Goal: Transaction & Acquisition: Obtain resource

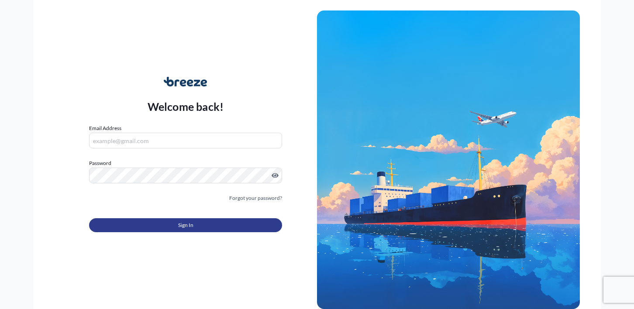
type input "[EMAIL_ADDRESS][DOMAIN_NAME]"
click at [144, 230] on button "Sign In" at bounding box center [185, 225] width 193 height 14
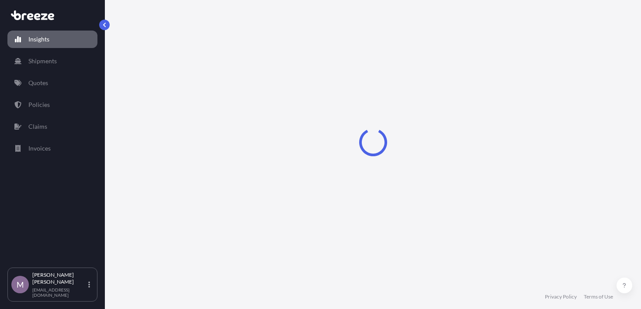
select select "2025"
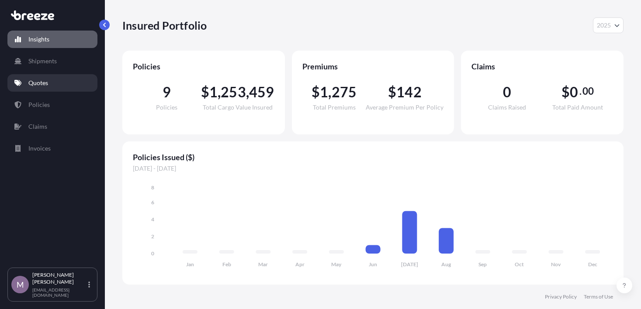
click at [60, 83] on link "Quotes" at bounding box center [52, 82] width 90 height 17
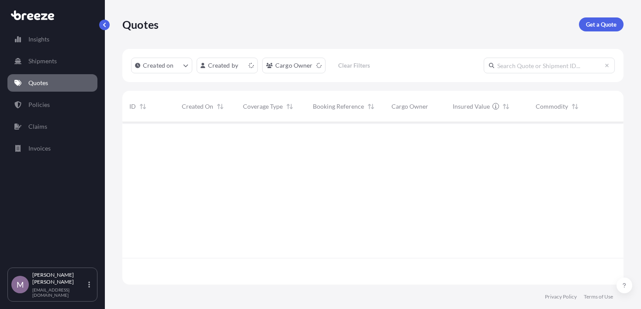
scroll to position [161, 495]
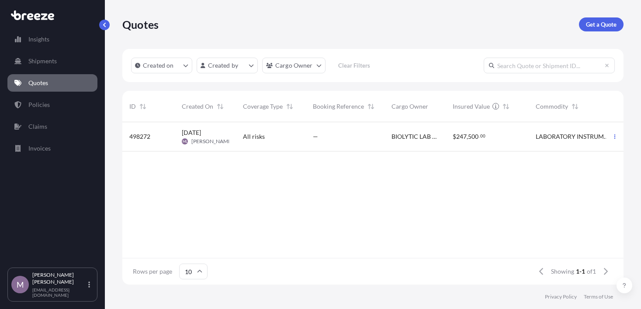
click at [516, 140] on div "$ 247 , 500 . 00" at bounding box center [487, 136] width 69 height 9
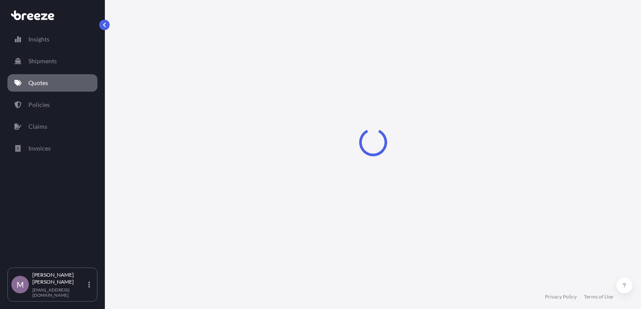
select select "Road"
select select "2"
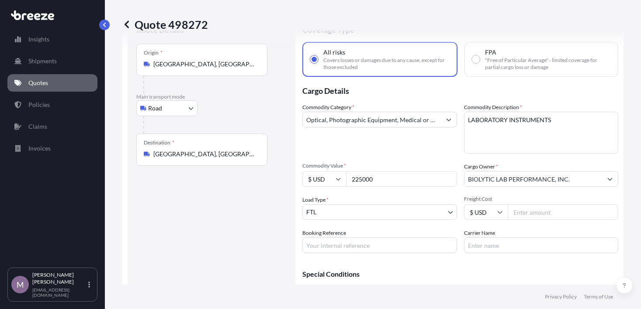
scroll to position [31, 0]
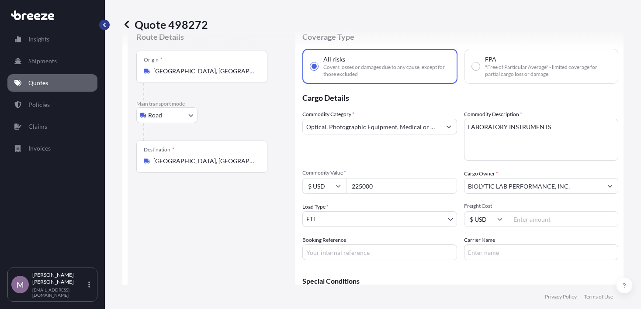
click at [107, 24] on button "button" at bounding box center [104, 25] width 10 height 10
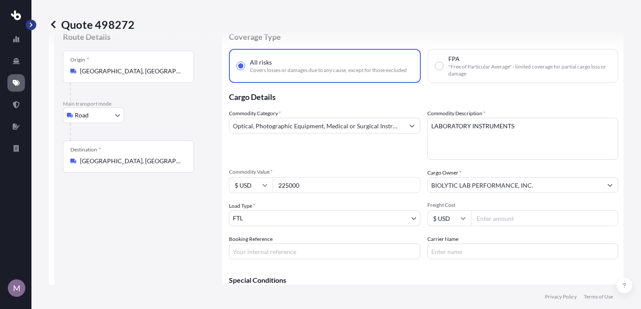
click at [36, 25] on button "button" at bounding box center [31, 25] width 10 height 10
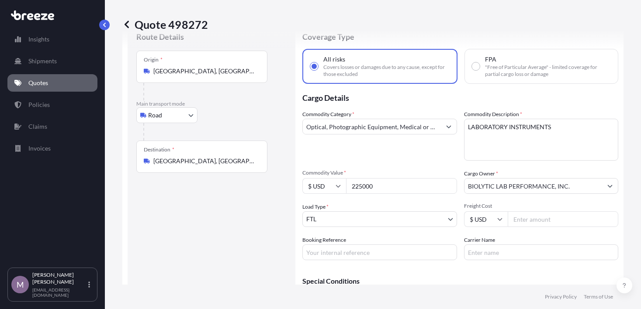
click at [24, 83] on link "Quotes" at bounding box center [52, 82] width 90 height 17
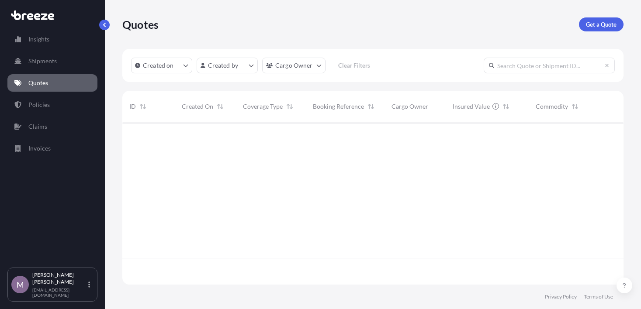
scroll to position [161, 495]
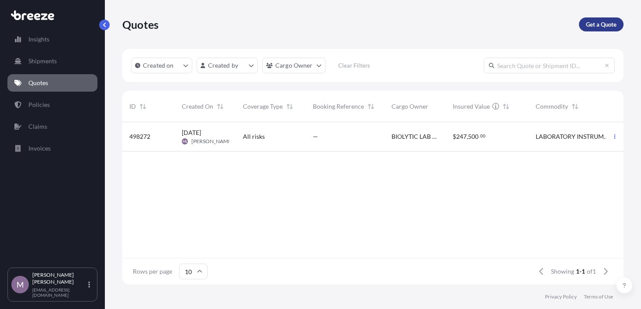
click at [597, 24] on p "Get a Quote" at bounding box center [601, 24] width 31 height 9
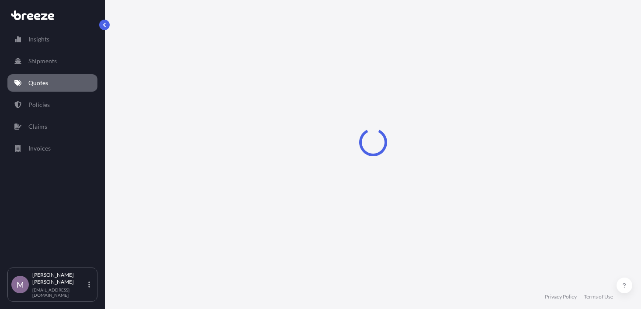
scroll to position [14, 0]
select select "Sea"
select select "1"
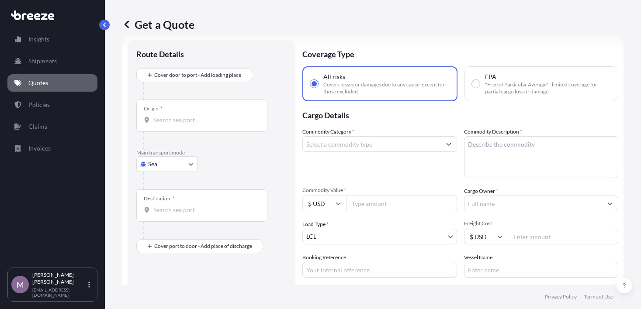
click at [60, 86] on link "Quotes" at bounding box center [52, 82] width 90 height 17
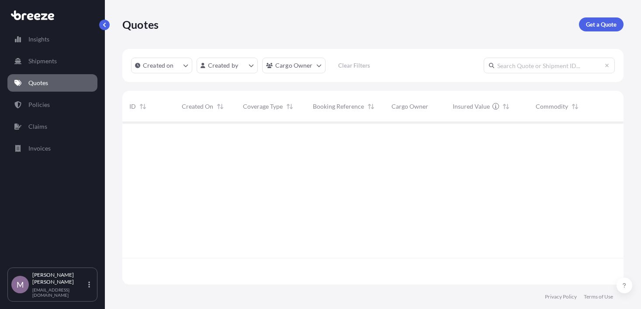
scroll to position [161, 495]
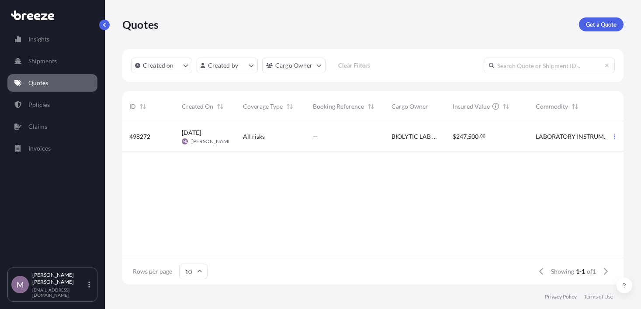
click at [289, 139] on div "All risks" at bounding box center [271, 136] width 56 height 9
select select "Road"
select select "2"
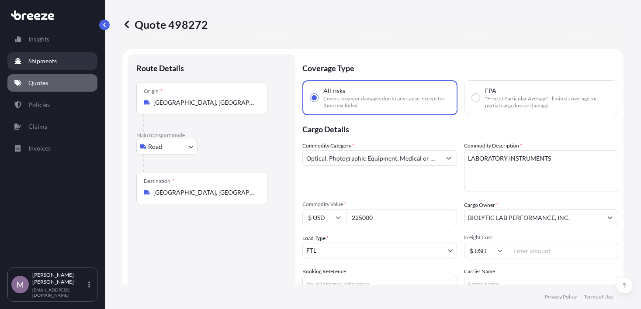
click at [27, 61] on link "Shipments" at bounding box center [52, 60] width 90 height 17
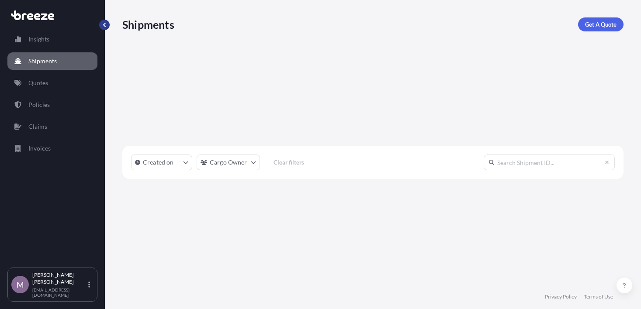
scroll to position [187, 495]
click at [57, 89] on link "Quotes" at bounding box center [52, 82] width 90 height 17
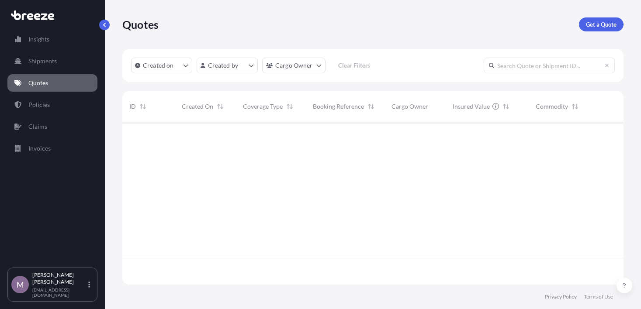
scroll to position [161, 495]
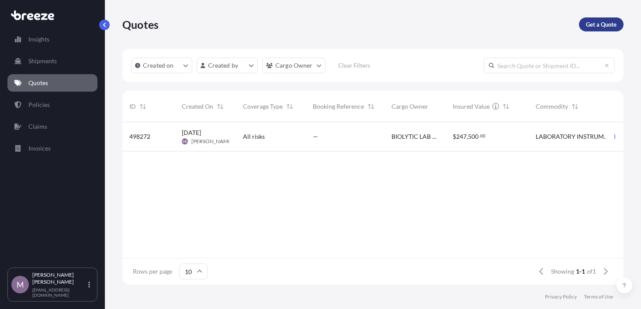
click at [602, 24] on p "Get a Quote" at bounding box center [601, 24] width 31 height 9
select select "Sea"
select select "1"
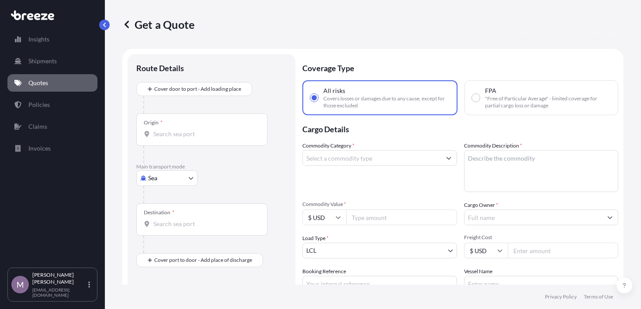
scroll to position [14, 0]
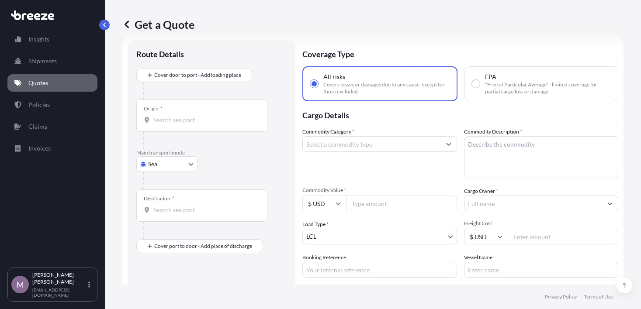
click at [187, 124] on input "Origin *" at bounding box center [204, 120] width 103 height 9
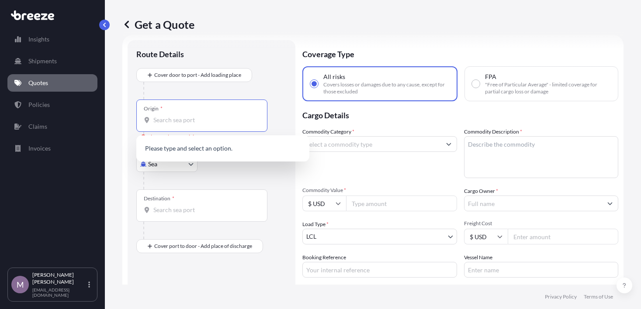
click at [220, 120] on input "Origin * Please select an origin" at bounding box center [204, 120] width 103 height 9
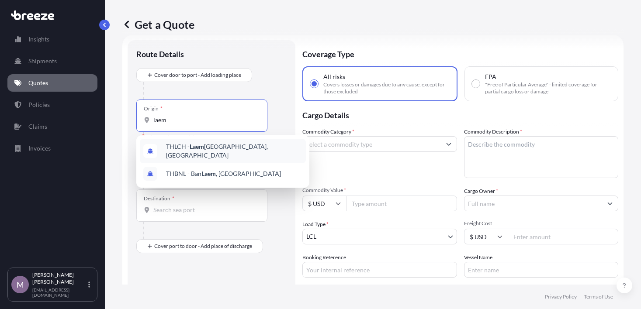
click at [238, 151] on span "THLCH - [GEOGRAPHIC_DATA], [GEOGRAPHIC_DATA]" at bounding box center [234, 150] width 136 height 17
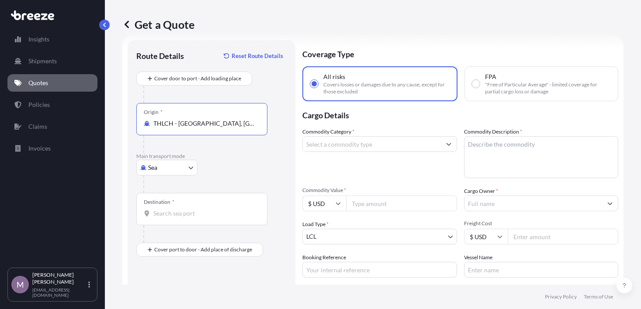
type input "THLCH - [GEOGRAPHIC_DATA], [GEOGRAPHIC_DATA]"
click at [186, 218] on div "Destination *" at bounding box center [201, 209] width 131 height 32
click at [186, 218] on input "Destination *" at bounding box center [204, 213] width 103 height 9
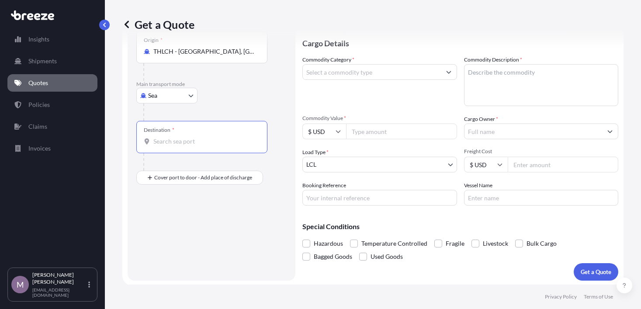
scroll to position [87, 0]
click at [185, 140] on input "Destination *" at bounding box center [204, 140] width 103 height 9
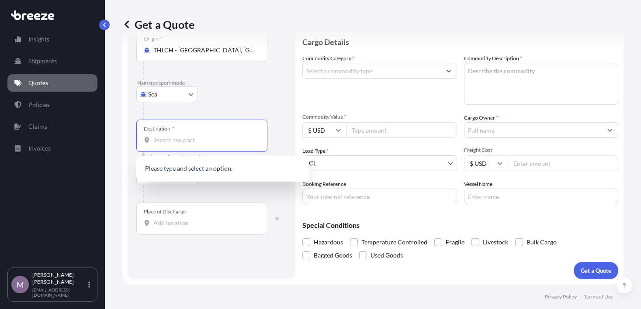
click at [196, 137] on input "Destination * Please select a destination" at bounding box center [204, 140] width 103 height 9
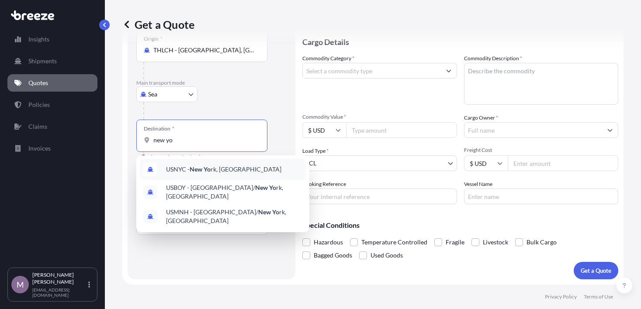
click at [256, 172] on div "USNYC - New Yo rk, [GEOGRAPHIC_DATA]" at bounding box center [223, 169] width 166 height 21
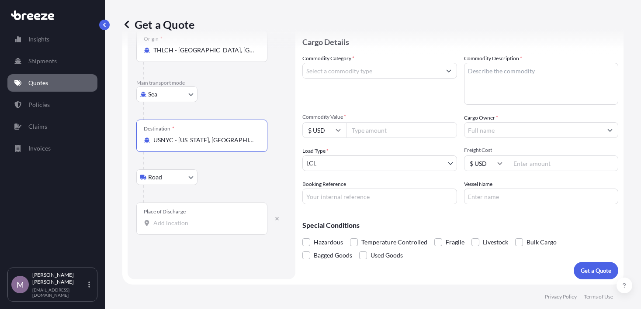
type input "USNYC - [US_STATE], [GEOGRAPHIC_DATA]"
click at [199, 225] on input "Place of Discharge" at bounding box center [204, 223] width 103 height 9
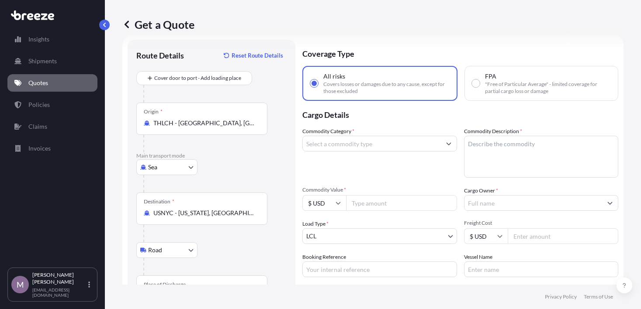
scroll to position [0, 0]
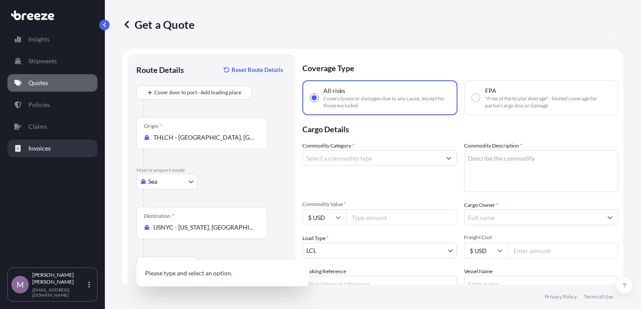
click at [71, 145] on link "Invoices" at bounding box center [52, 148] width 90 height 17
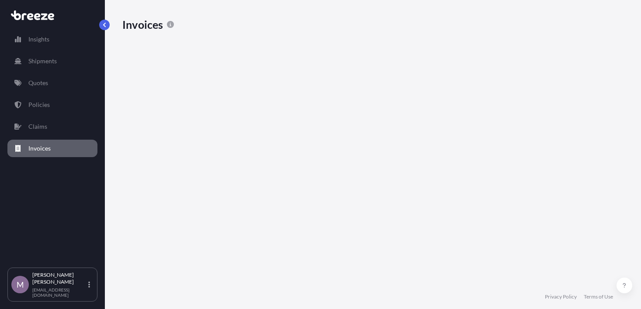
scroll to position [207, 495]
click at [37, 128] on p "Claims" at bounding box center [37, 126] width 19 height 9
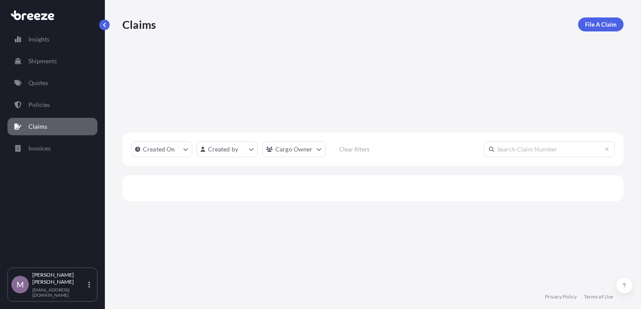
scroll to position [161, 495]
click at [60, 105] on link "Policies" at bounding box center [52, 104] width 90 height 17
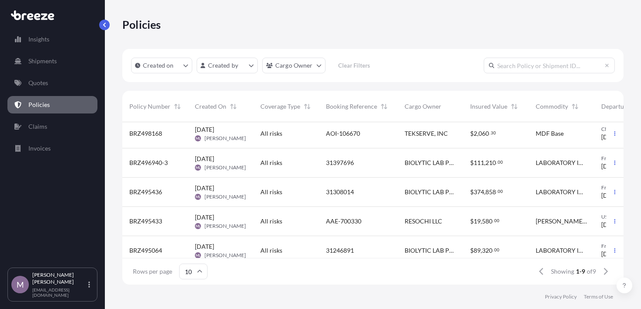
scroll to position [47, 0]
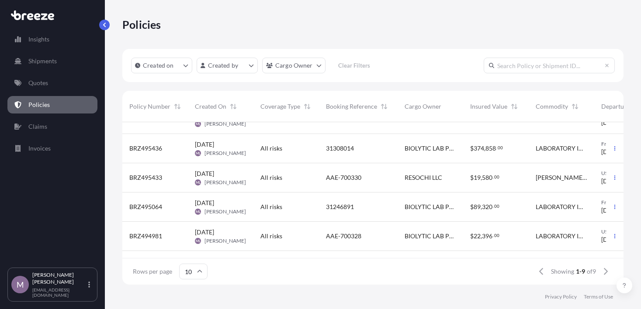
click at [354, 212] on div "31246891" at bounding box center [358, 207] width 79 height 29
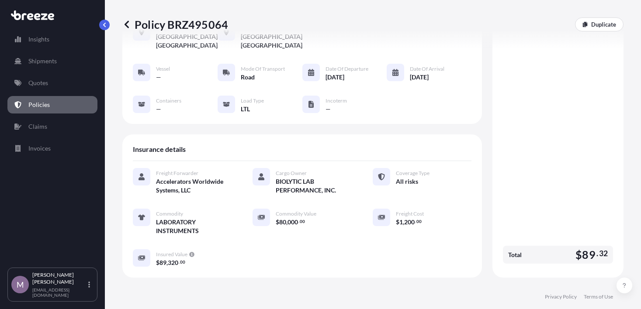
scroll to position [44, 0]
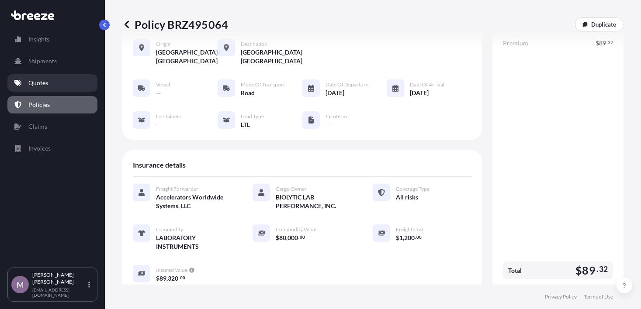
click at [63, 82] on link "Quotes" at bounding box center [52, 82] width 90 height 17
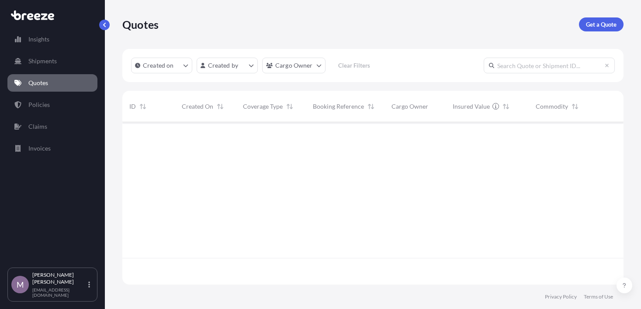
scroll to position [161, 495]
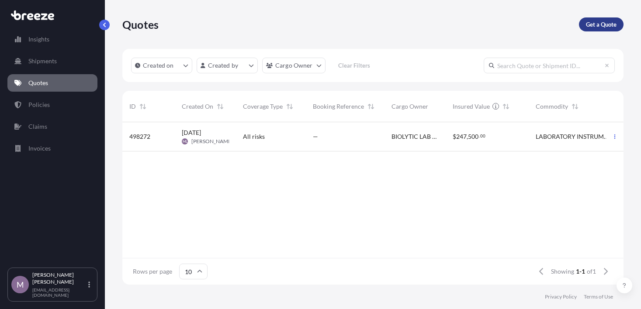
click at [598, 25] on p "Get a Quote" at bounding box center [601, 24] width 31 height 9
select select "Sea"
select select "1"
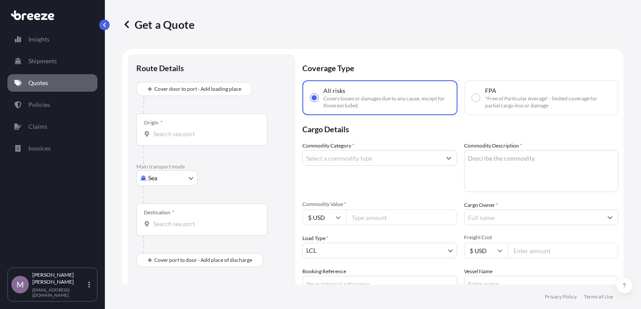
scroll to position [14, 0]
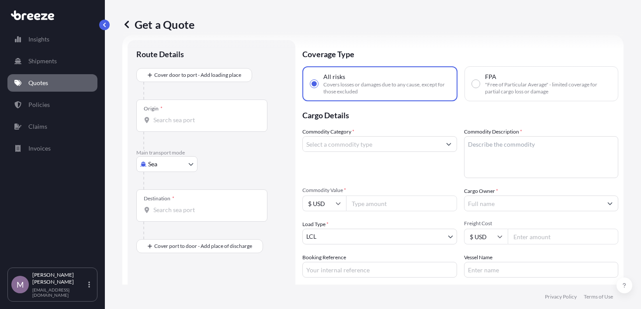
click at [177, 117] on input "Origin *" at bounding box center [204, 120] width 103 height 9
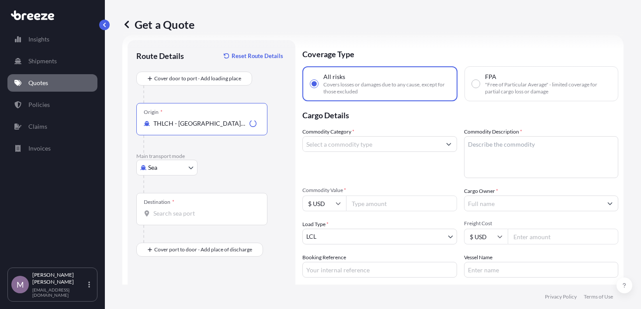
type input "THLCH - [GEOGRAPHIC_DATA], [GEOGRAPHIC_DATA]"
click at [182, 217] on input "Destination *" at bounding box center [204, 213] width 103 height 9
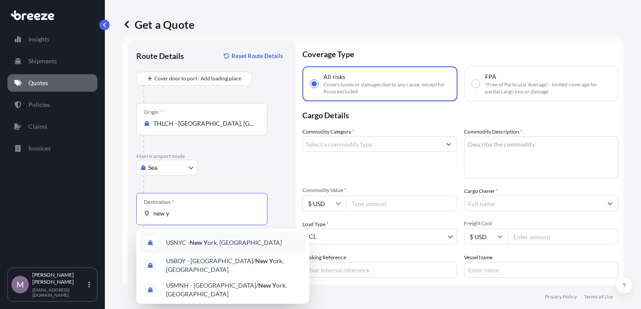
click at [197, 236] on div "USNYC - New Y ork, [GEOGRAPHIC_DATA]" at bounding box center [223, 242] width 166 height 21
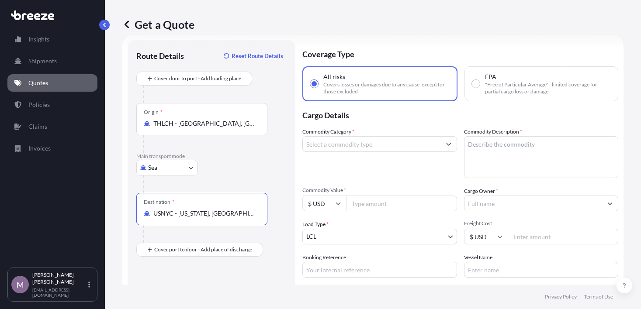
type input "USNYC - [US_STATE], [GEOGRAPHIC_DATA]"
click at [387, 145] on input "Commodity Category *" at bounding box center [372, 144] width 138 height 16
click at [417, 146] on input "Commodity Category *" at bounding box center [372, 144] width 138 height 16
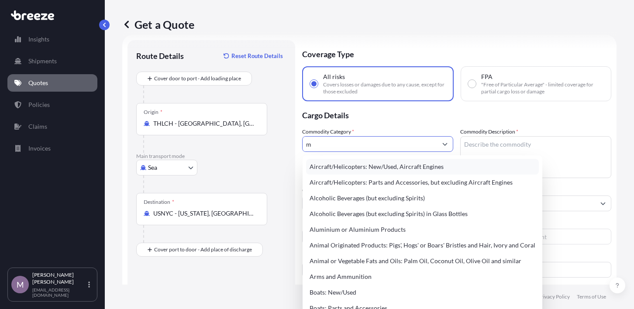
scroll to position [0, 0]
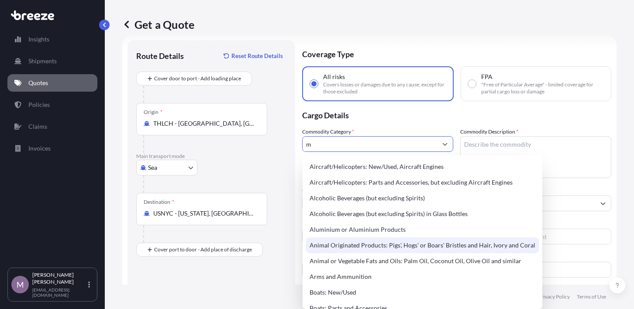
type input "m"
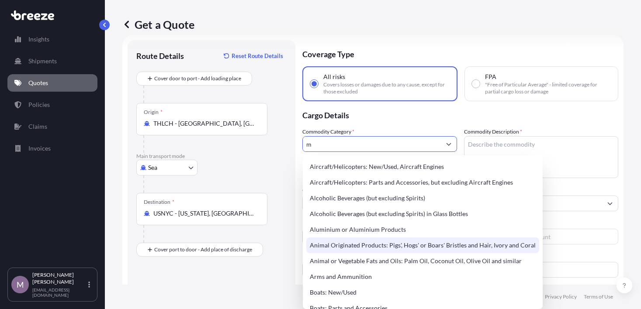
click at [417, 123] on p "Cargo Details" at bounding box center [460, 114] width 316 height 26
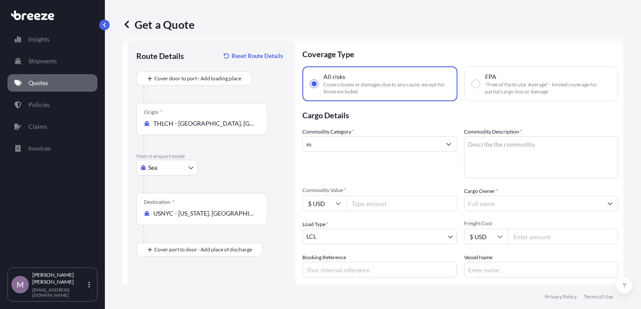
click at [418, 149] on input "m" at bounding box center [372, 144] width 138 height 16
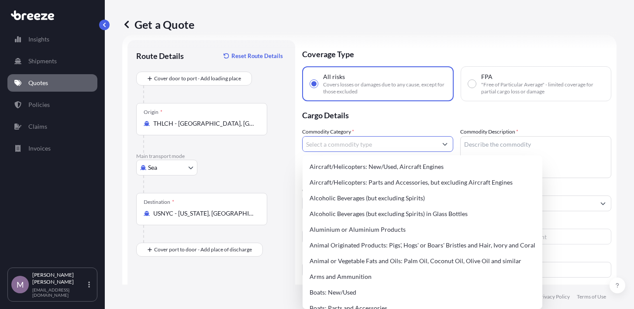
click at [436, 118] on p "Cargo Details" at bounding box center [456, 114] width 309 height 26
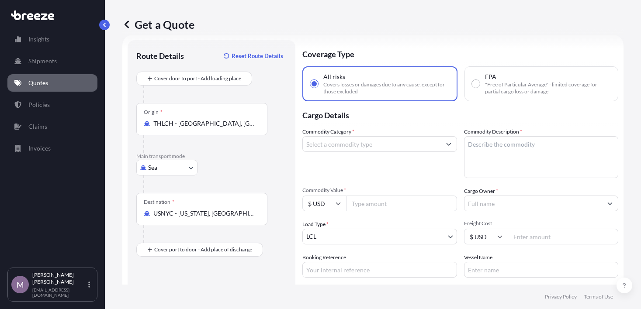
click at [520, 147] on textarea "Commodity Description *" at bounding box center [541, 157] width 155 height 42
paste textarea "RUBBER MOLDED PARTS"
type textarea "RUBBER MOLDED PARTS"
click at [404, 163] on div "Commodity Category *" at bounding box center [379, 153] width 155 height 51
click at [384, 143] on input "Commodity Category *" at bounding box center [372, 144] width 138 height 16
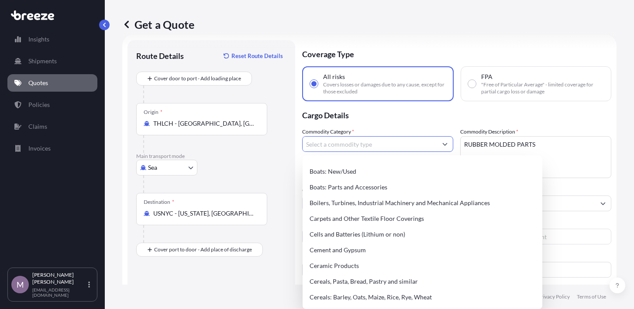
scroll to position [131, 0]
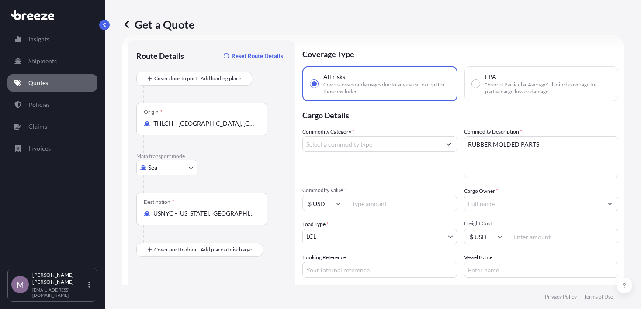
click at [405, 152] on div at bounding box center [379, 144] width 155 height 16
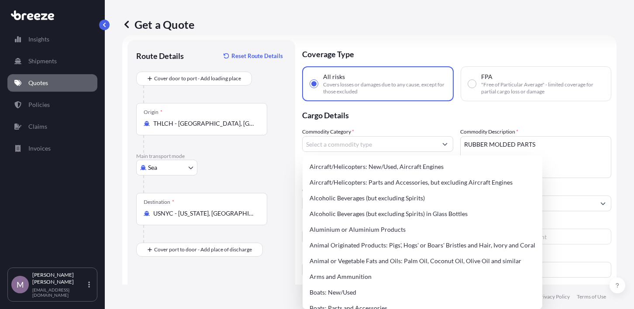
click at [404, 146] on input "Commodity Category *" at bounding box center [370, 144] width 135 height 16
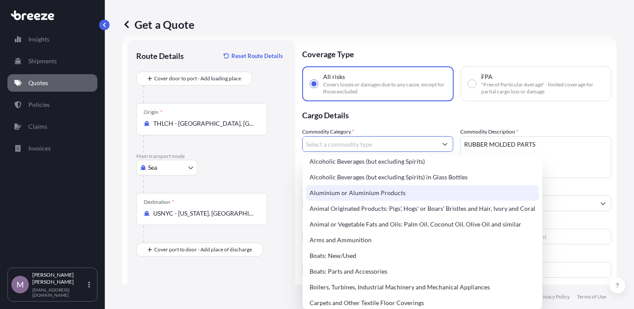
scroll to position [87, 0]
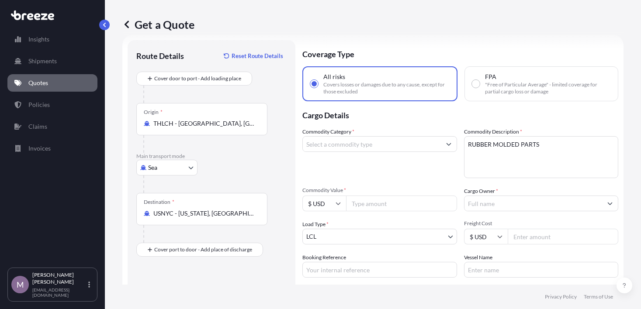
click at [375, 142] on input "Commodity Category *" at bounding box center [372, 144] width 138 height 16
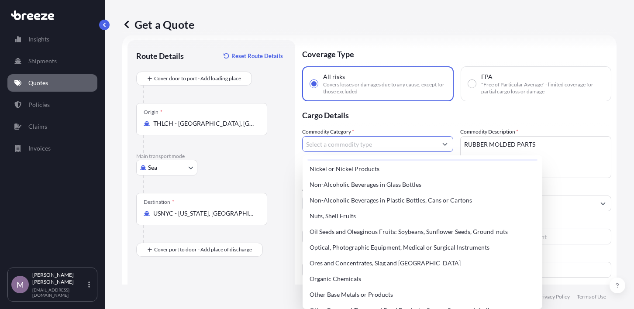
scroll to position [1354, 0]
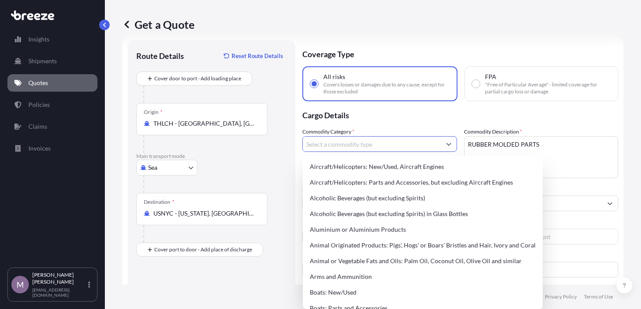
click at [346, 144] on input "Commodity Category *" at bounding box center [372, 144] width 138 height 16
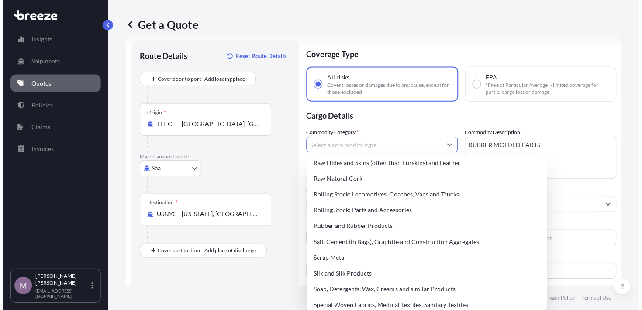
scroll to position [1660, 0]
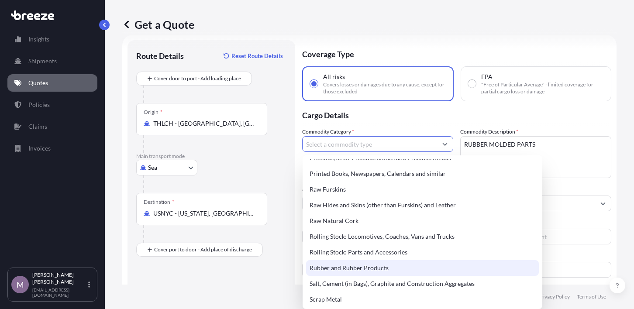
click at [397, 270] on div "Rubber and Rubber Products" at bounding box center [422, 268] width 233 height 16
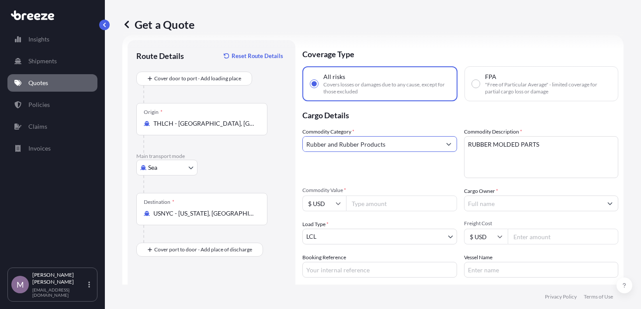
drag, startPoint x: 386, startPoint y: 145, endPoint x: 297, endPoint y: 146, distance: 89.6
click at [297, 146] on form "Route Details Reset Route Details Cover door to port - Add loading place Place …" at bounding box center [372, 196] width 501 height 323
click at [393, 142] on input "Aircraft/Helicopters: New/Used, Aircraft Engines" at bounding box center [372, 144] width 138 height 16
click at [397, 145] on input "Aircraft/Helicopters: New/Used, Aircraft Engines" at bounding box center [372, 144] width 138 height 16
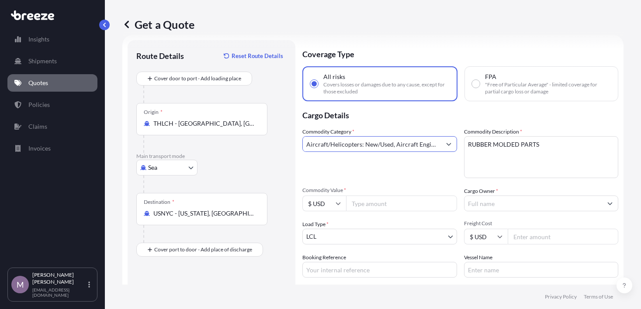
click at [397, 145] on input "Aircraft/Helicopters: New/Used, Aircraft Engines" at bounding box center [372, 144] width 138 height 16
type input "Rubber and Rubber Products"
click at [517, 159] on textarea "RUBBER MOLDED PARTS" at bounding box center [541, 157] width 155 height 42
drag, startPoint x: 542, startPoint y: 145, endPoint x: 505, endPoint y: 110, distance: 51.6
click at [422, 152] on div "Commodity Category * Rubber and Rubber Products Commodity Description * RUBBER …" at bounding box center [460, 203] width 316 height 150
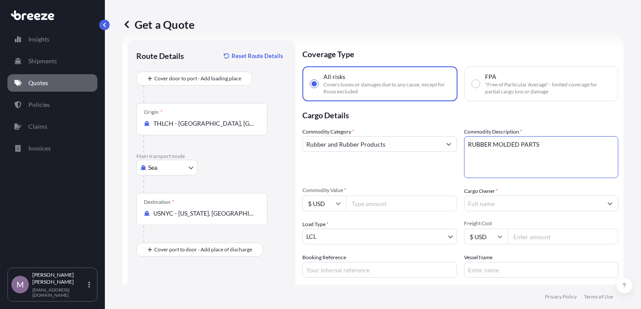
click at [424, 166] on div "Commodity Category * Rubber and Rubber Products" at bounding box center [379, 153] width 155 height 51
drag, startPoint x: 387, startPoint y: 202, endPoint x: 395, endPoint y: 199, distance: 8.0
click at [388, 202] on input "Commodity Value *" at bounding box center [401, 204] width 111 height 16
click at [408, 202] on input "Commodity Value *" at bounding box center [401, 204] width 111 height 16
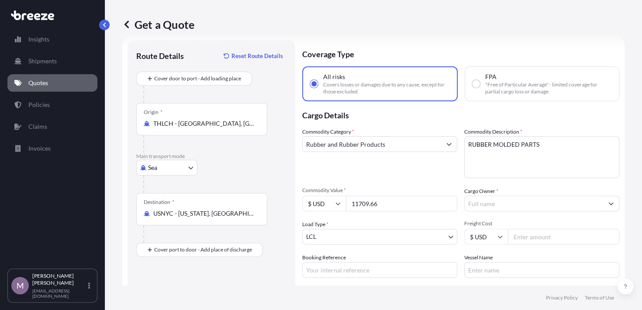
type input "11709.66"
click at [386, 165] on div "Commodity Category * Rubber and Rubber Products" at bounding box center [379, 153] width 155 height 51
click at [512, 202] on input "Cargo Owner *" at bounding box center [534, 204] width 139 height 16
click at [502, 200] on input "Cargo Owner *" at bounding box center [534, 204] width 139 height 16
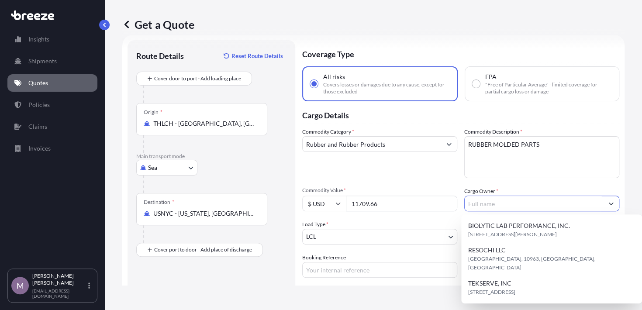
paste input "CANYON COMPONENTS"
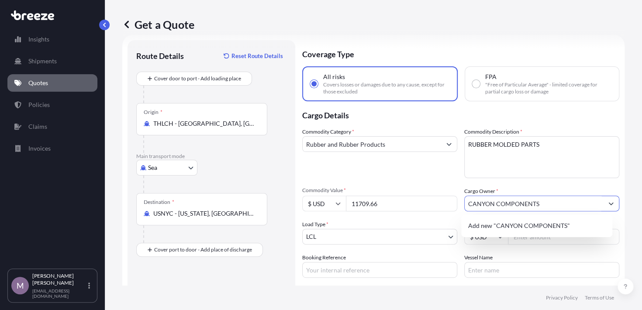
type input "CANYON COMPONENTS"
click at [408, 173] on div "Commodity Category * Rubber and Rubber Products" at bounding box center [379, 153] width 155 height 51
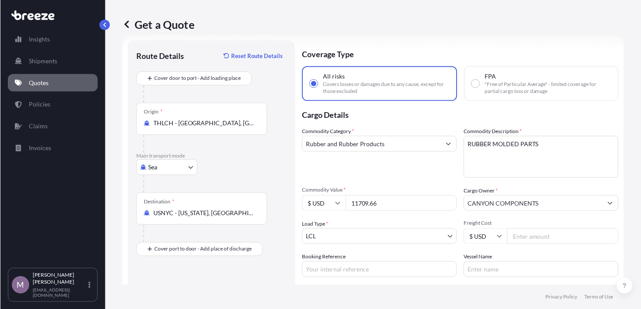
scroll to position [58, 0]
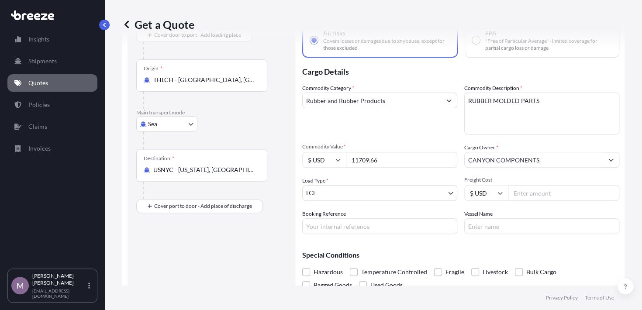
click at [528, 193] on input "Freight Cost" at bounding box center [563, 193] width 111 height 16
click at [544, 194] on input "Freight Cost" at bounding box center [563, 193] width 111 height 16
type input "4259.69"
click at [394, 223] on input "Booking Reference" at bounding box center [379, 226] width 155 height 16
type input "a"
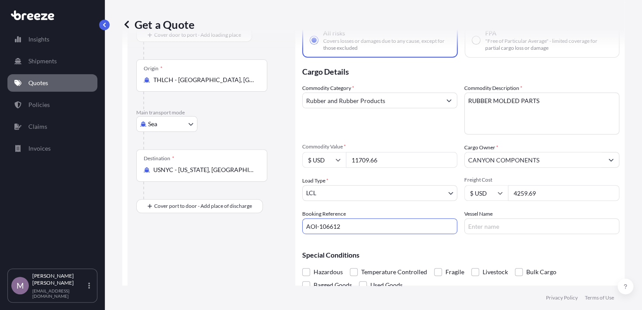
type input "AOI-106612"
click at [475, 245] on div "Special Conditions Hazardous Temperature Controlled Fragile Livestock Bulk Carg…" at bounding box center [460, 266] width 317 height 51
click at [474, 232] on input "Vessel Name" at bounding box center [541, 226] width 155 height 16
click at [474, 231] on input "Vessel Name" at bounding box center [541, 226] width 155 height 16
paste input "ONE MEISHAN"
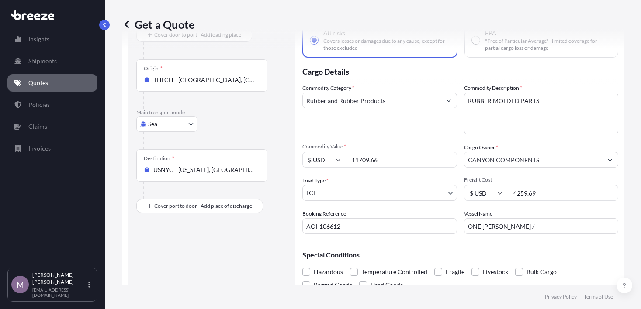
click at [530, 225] on input "ONE [PERSON_NAME] /" at bounding box center [541, 226] width 155 height 16
paste input "028E"
type input "ONE MEISHAN / 028E"
click at [533, 248] on div "Special Conditions Hazardous Temperature Controlled Fragile Livestock Bulk Carg…" at bounding box center [460, 266] width 316 height 51
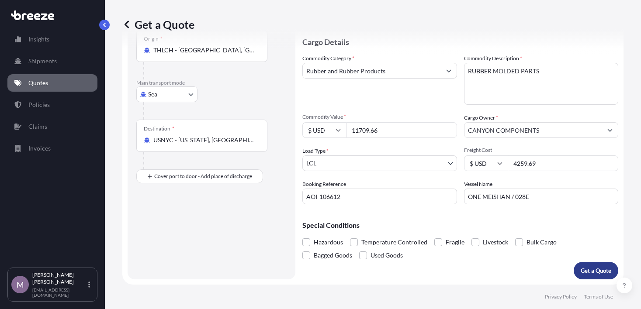
click at [581, 273] on p "Get a Quote" at bounding box center [596, 271] width 31 height 9
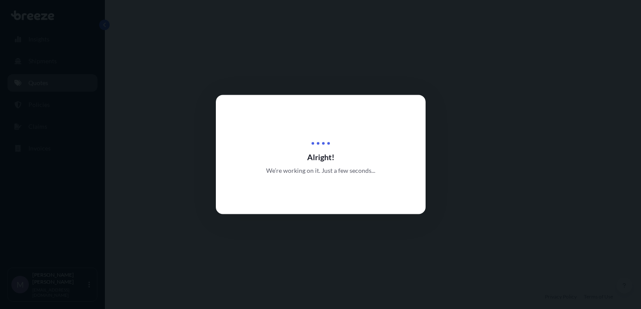
select select "Sea"
select select "1"
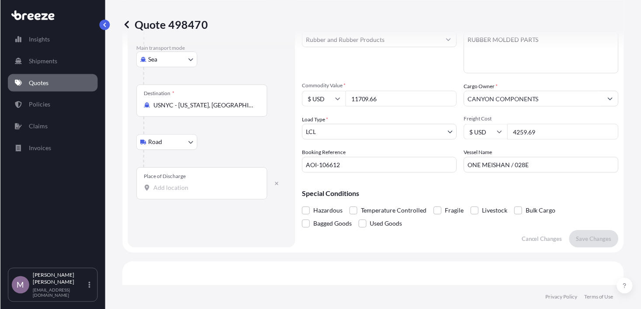
scroll to position [119, 0]
click at [188, 187] on input "Place of Discharge" at bounding box center [204, 188] width 103 height 9
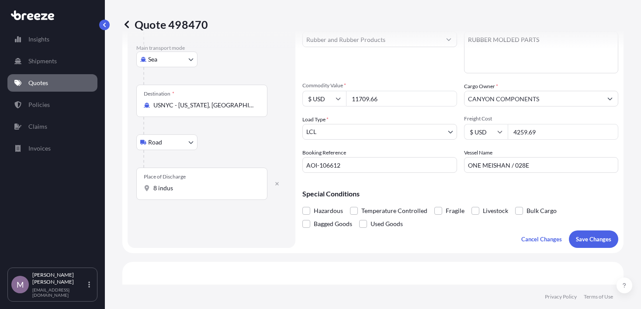
click at [182, 190] on input "8 indus" at bounding box center [204, 188] width 103 height 9
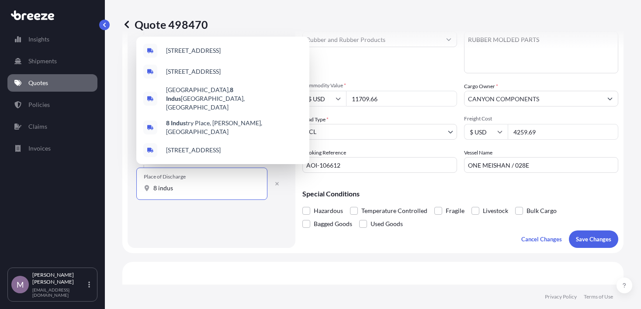
drag, startPoint x: 175, startPoint y: 188, endPoint x: 143, endPoint y: 190, distance: 32.0
click at [143, 190] on div "Place of Discharge 8 indus" at bounding box center [201, 184] width 131 height 32
paste input "INDUSTRIAL WAY UNIT 4D"
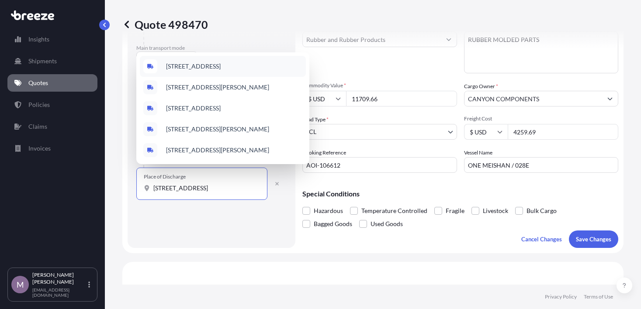
click at [236, 191] on input "[STREET_ADDRESS]" at bounding box center [204, 188] width 103 height 9
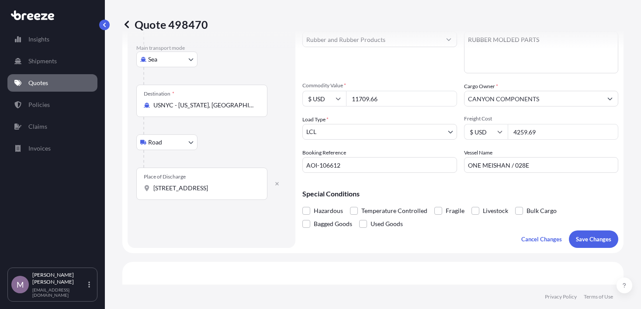
click at [241, 189] on input "[STREET_ADDRESS]" at bounding box center [204, 188] width 103 height 9
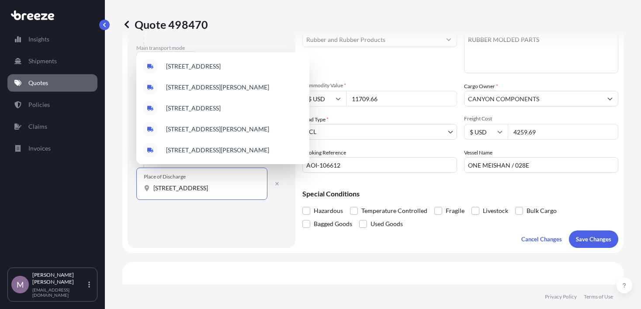
drag, startPoint x: 241, startPoint y: 189, endPoint x: 135, endPoint y: 193, distance: 106.2
click at [135, 193] on div "Route Details Cover door to port - Add loading place Place of loading Road Road…" at bounding box center [212, 91] width 168 height 313
paste input "[GEOGRAPHIC_DATA], NH 03079"
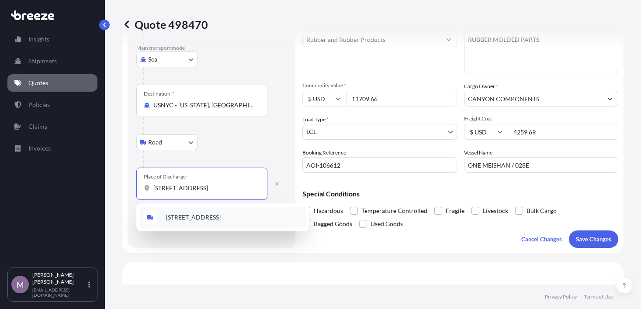
click at [200, 215] on span "[STREET_ADDRESS]" at bounding box center [193, 217] width 55 height 9
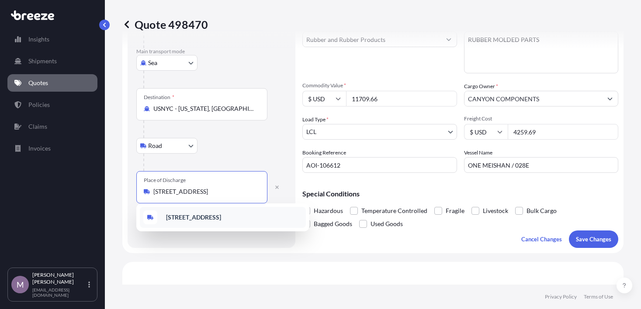
scroll to position [122, 0]
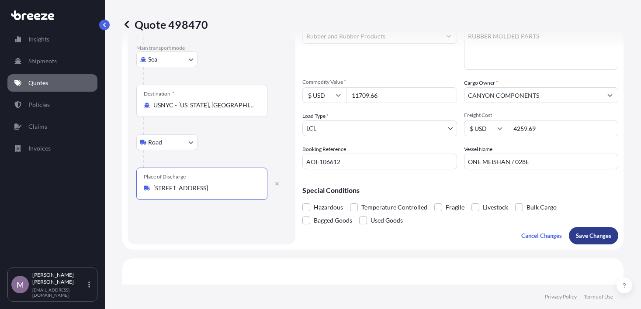
type input "[STREET_ADDRESS]"
click at [582, 237] on p "Save Changes" at bounding box center [593, 236] width 35 height 9
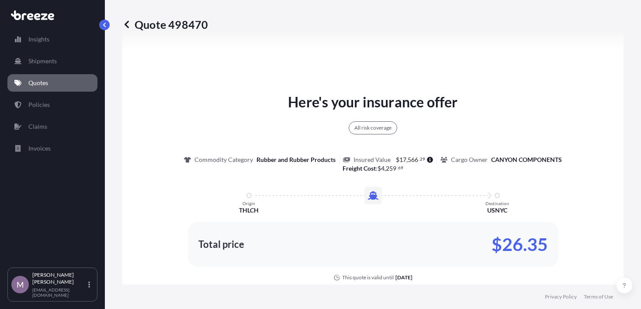
select select "Sea"
select select "Road"
select select "1"
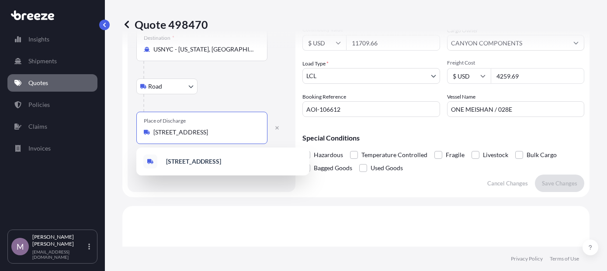
scroll to position [0, 24]
drag, startPoint x: 242, startPoint y: 135, endPoint x: 260, endPoint y: 134, distance: 17.6
click at [260, 134] on div "[STREET_ADDRESS]" at bounding box center [202, 132] width 116 height 9
click at [301, 125] on form "Route Details Cover door to port - Add loading place Place of loading Road Road…" at bounding box center [355, 35] width 467 height 323
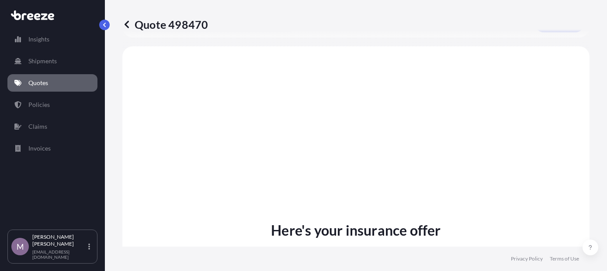
scroll to position [218, 0]
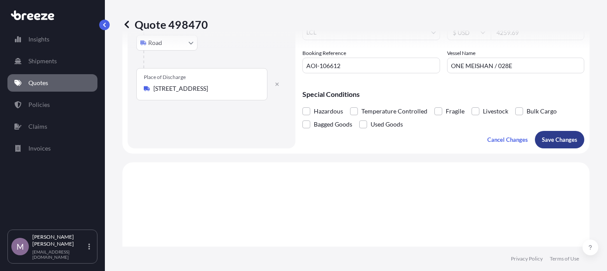
click at [564, 140] on p "Save Changes" at bounding box center [559, 139] width 35 height 9
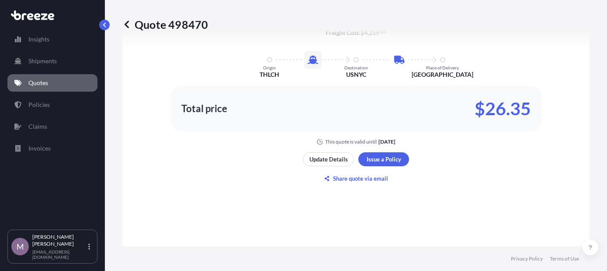
scroll to position [599, 0]
select select "Sea"
select select "Road"
select select "1"
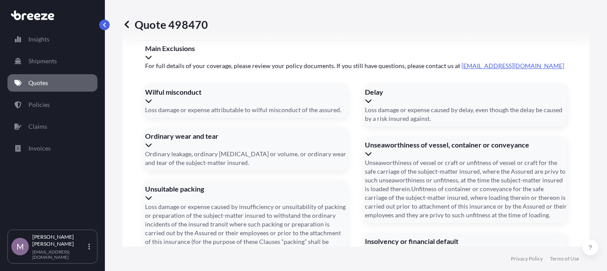
scroll to position [1251, 0]
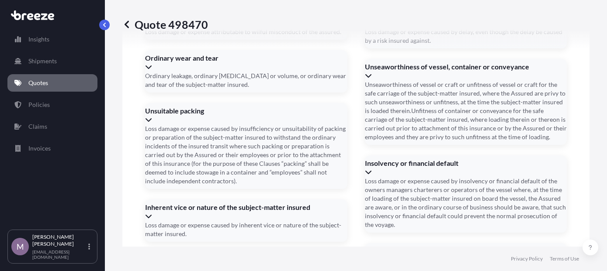
scroll to position [1295, 0]
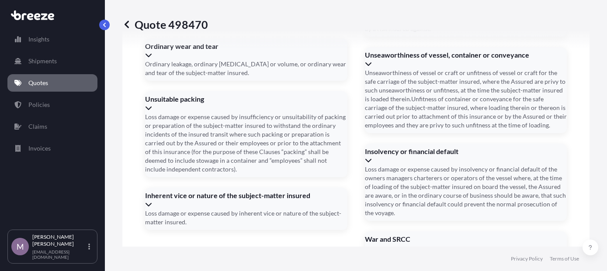
paste input "[STREET_ADDRESS]"
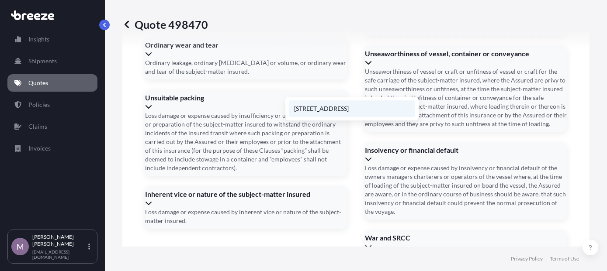
click at [351, 107] on li "[STREET_ADDRESS]" at bounding box center [352, 108] width 126 height 17
type input "[STREET_ADDRESS]"
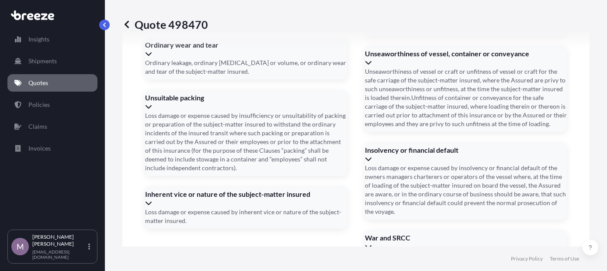
scroll to position [1295, 0]
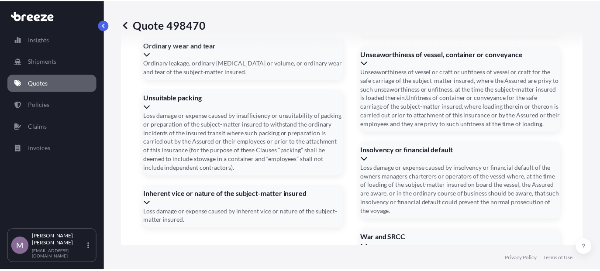
scroll to position [1296, 0]
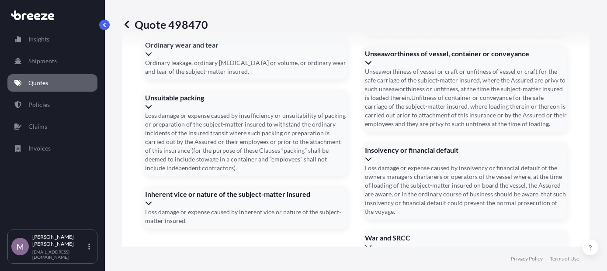
type input "[DATE]"
type input "9"
type input "[DATE]"
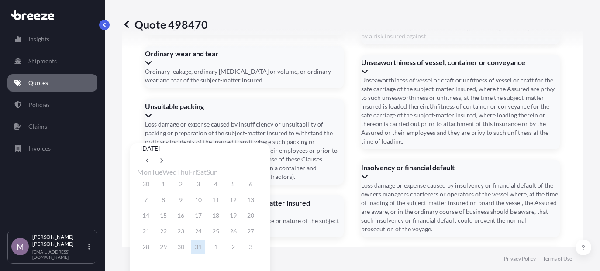
click at [210, 255] on div "28 29 30 31 1 2 3" at bounding box center [200, 247] width 126 height 16
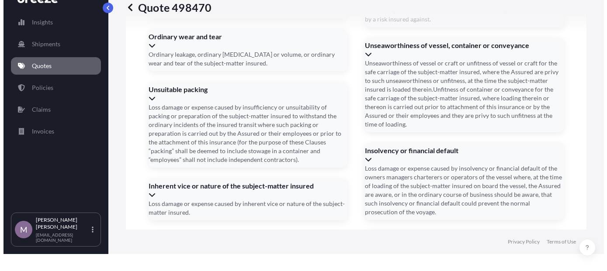
scroll to position [0, 0]
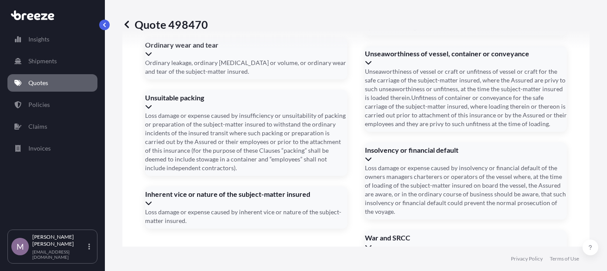
scroll to position [1296, 0]
type input "[DATE]"
drag, startPoint x: 217, startPoint y: 146, endPoint x: 225, endPoint y: 149, distance: 8.3
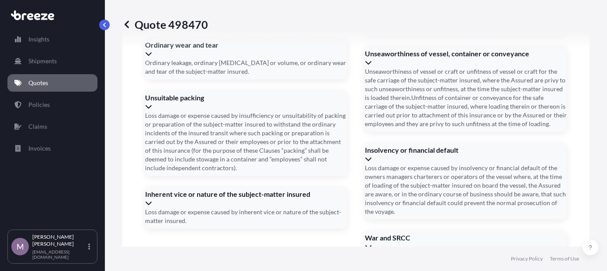
copy span "Selected date is too far in the past"
click at [407, 37] on div "Quote 498470" at bounding box center [355, 24] width 467 height 49
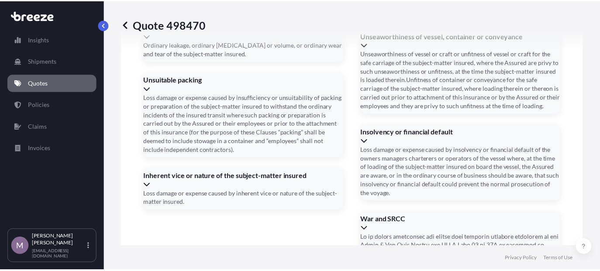
scroll to position [1270, 0]
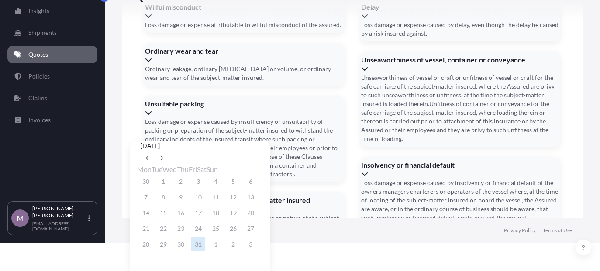
scroll to position [44, 0]
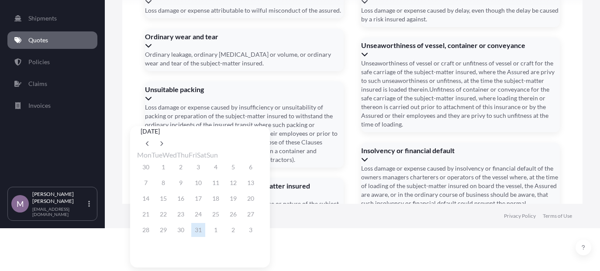
click at [211, 238] on div "28 29 30 31 1 2 3" at bounding box center [200, 230] width 126 height 16
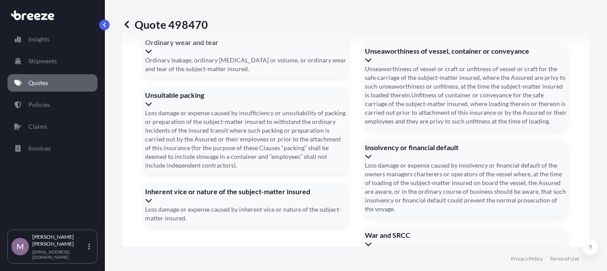
scroll to position [1314, 0]
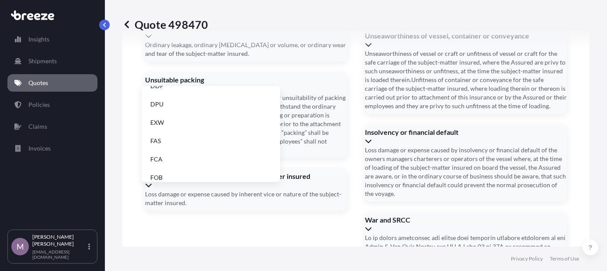
scroll to position [111, 0]
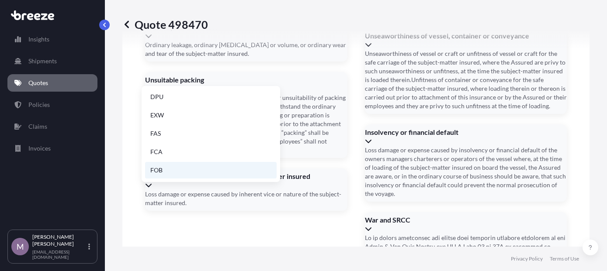
click at [217, 170] on li "FOB" at bounding box center [211, 170] width 132 height 17
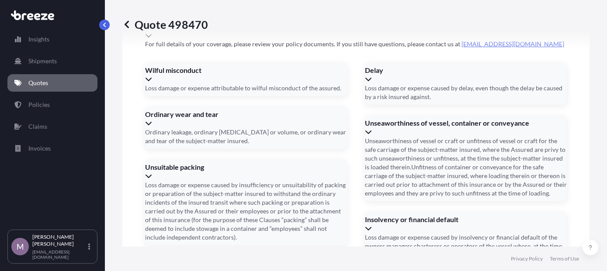
scroll to position [1314, 0]
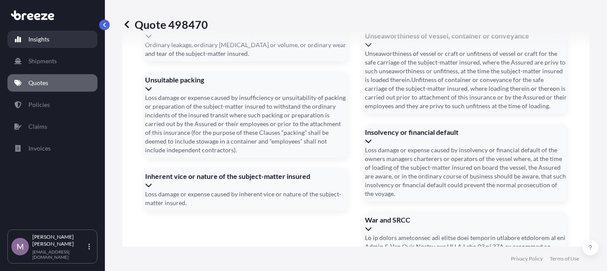
click at [61, 41] on link "Insights" at bounding box center [52, 39] width 90 height 17
select select "2025"
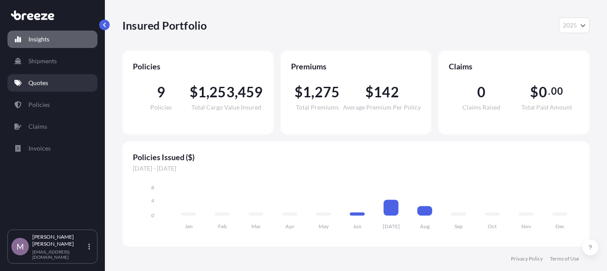
click at [73, 89] on link "Quotes" at bounding box center [52, 82] width 90 height 17
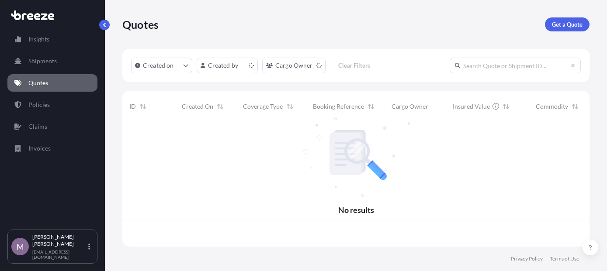
scroll to position [123, 461]
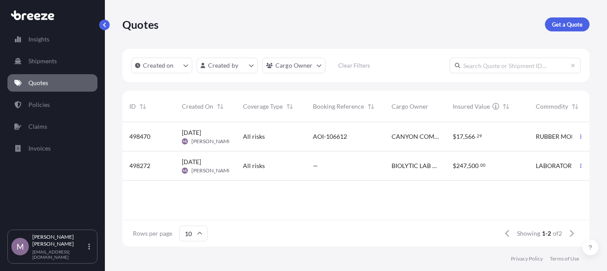
click at [487, 138] on div "$ 17 , 566 . 29" at bounding box center [487, 136] width 69 height 9
select select "Sea"
select select "Road"
select select "1"
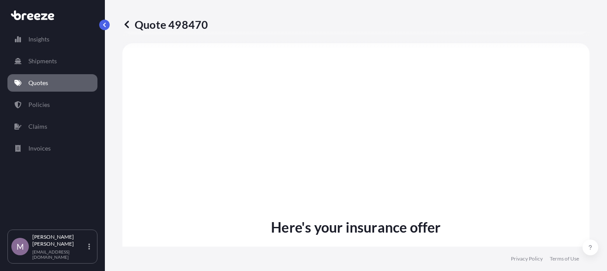
scroll to position [337, 0]
click at [35, 38] on p "Insights" at bounding box center [38, 39] width 21 height 9
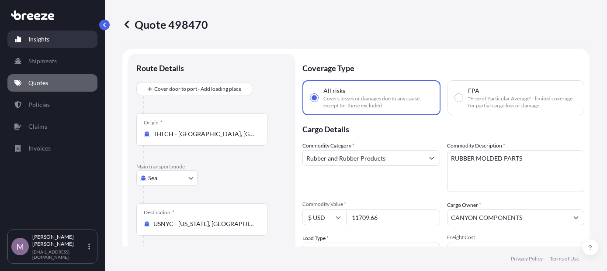
select select "2025"
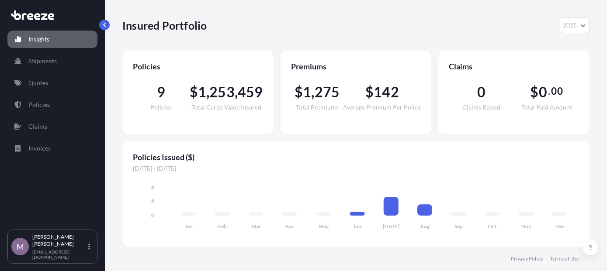
click at [48, 17] on icon at bounding box center [51, 16] width 7 height 7
click at [81, 64] on link "Shipments" at bounding box center [52, 60] width 90 height 17
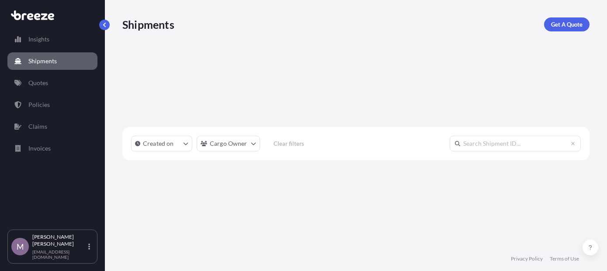
scroll to position [149, 461]
click at [53, 88] on link "Quotes" at bounding box center [52, 82] width 90 height 17
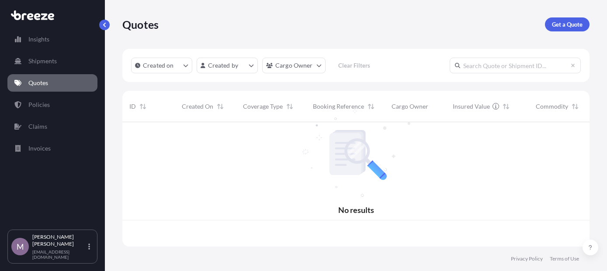
scroll to position [123, 461]
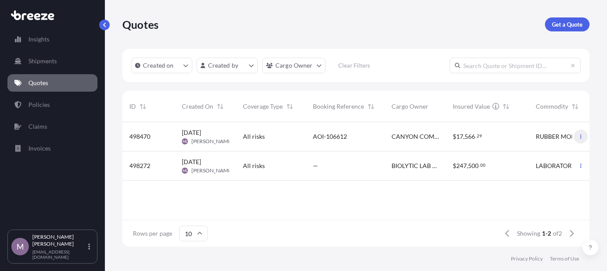
click at [580, 135] on icon "button" at bounding box center [580, 137] width 1 height 4
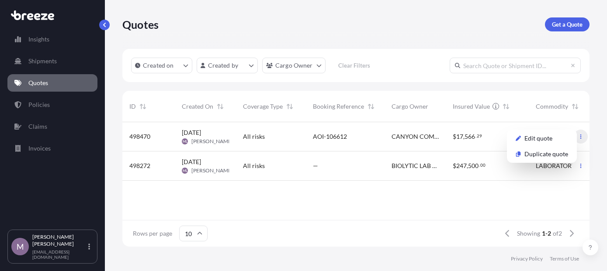
click at [581, 135] on icon "button" at bounding box center [580, 137] width 1 height 4
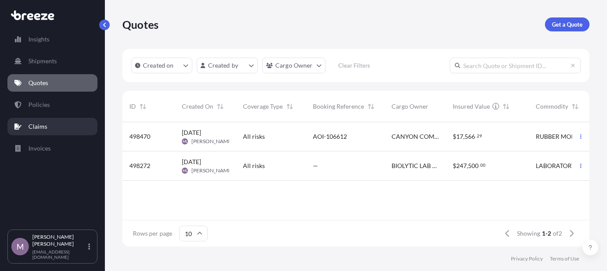
click at [51, 125] on link "Claims" at bounding box center [52, 126] width 90 height 17
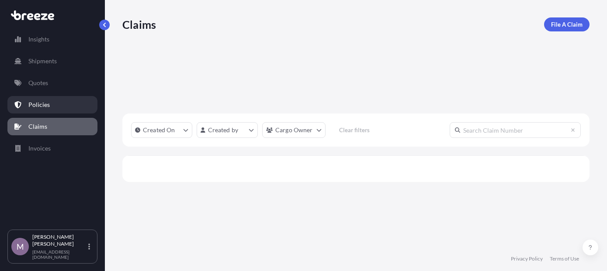
scroll to position [149, 461]
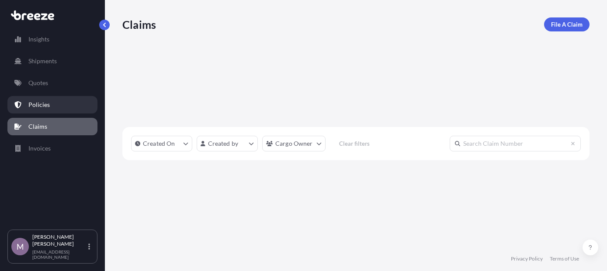
click at [55, 104] on link "Policies" at bounding box center [52, 104] width 90 height 17
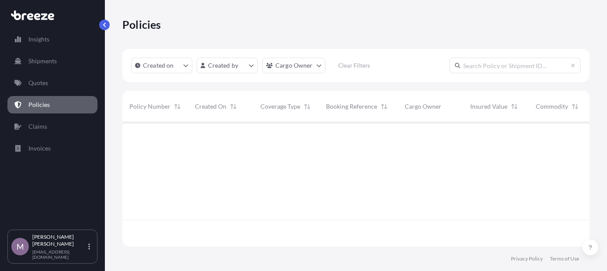
scroll to position [123, 461]
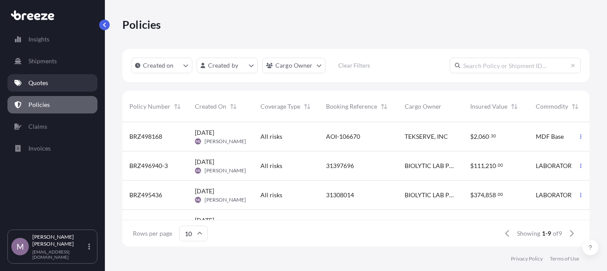
click at [52, 85] on link "Quotes" at bounding box center [52, 82] width 90 height 17
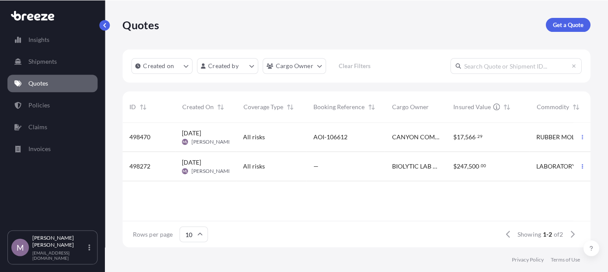
scroll to position [124, 461]
drag, startPoint x: 390, startPoint y: 136, endPoint x: 432, endPoint y: 142, distance: 41.9
click at [432, 142] on div "CANYON COMPONENTS" at bounding box center [414, 136] width 61 height 29
select select "Sea"
select select "Road"
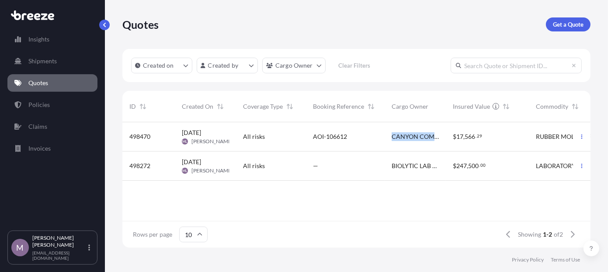
select select "1"
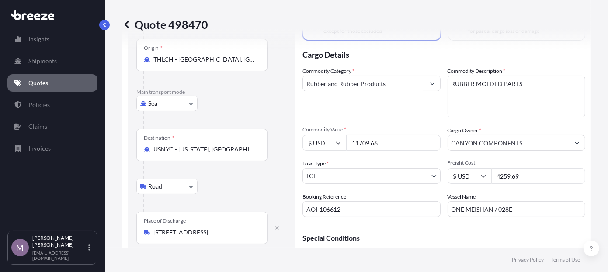
scroll to position [75, 0]
drag, startPoint x: 524, startPoint y: 175, endPoint x: 481, endPoint y: 180, distance: 43.1
click at [481, 180] on div "$ USD 4259.69" at bounding box center [516, 176] width 138 height 16
click at [525, 171] on input "4259.69" at bounding box center [538, 176] width 94 height 16
drag, startPoint x: 527, startPoint y: 175, endPoint x: 462, endPoint y: 177, distance: 64.7
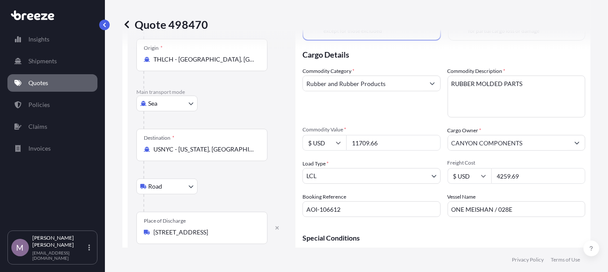
click at [462, 177] on div "$ USD 4259.69" at bounding box center [516, 176] width 138 height 16
type input "2711.69"
click at [493, 232] on div "Special Conditions Hazardous Temperature Controlled Fragile Livestock Bulk Carg…" at bounding box center [443, 249] width 283 height 51
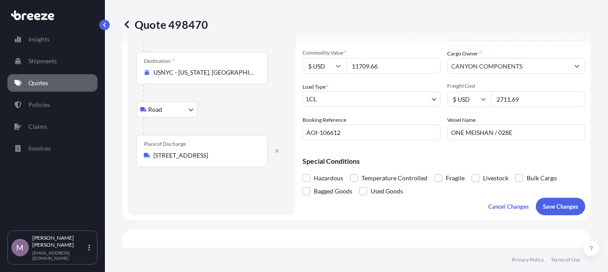
scroll to position [162, 0]
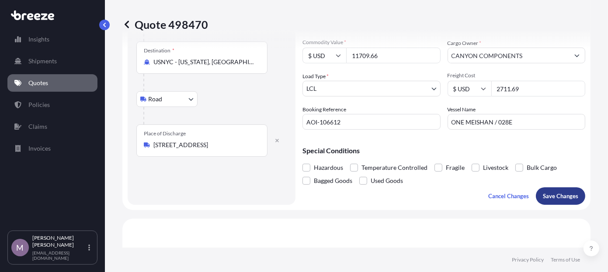
click at [559, 197] on p "Save Changes" at bounding box center [560, 196] width 35 height 9
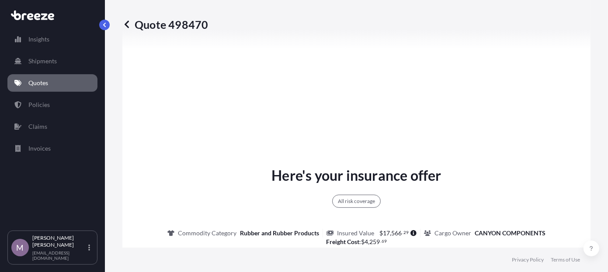
select select "Sea"
select select "Road"
select select "1"
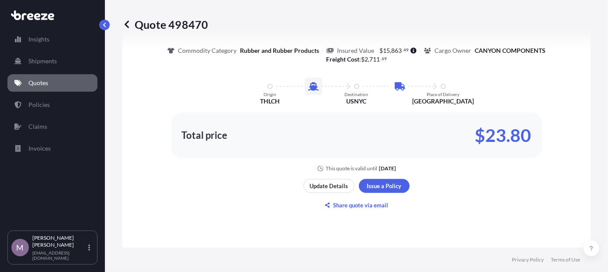
scroll to position [747, 0]
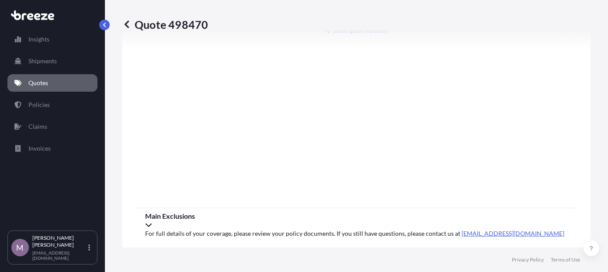
click at [369, 219] on div "Main Exclusions" at bounding box center [356, 220] width 423 height 17
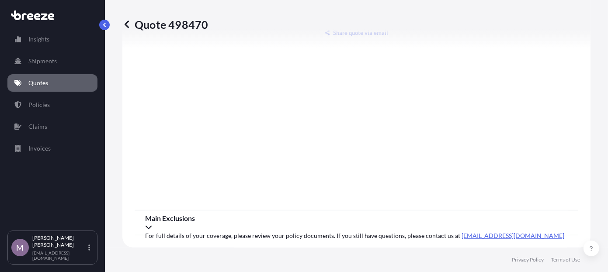
click at [369, 219] on div "Main Exclusions" at bounding box center [356, 222] width 423 height 17
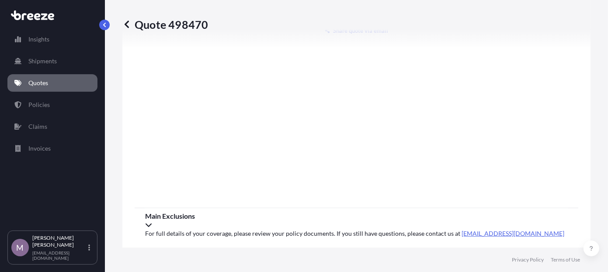
click at [369, 219] on div "Main Exclusions" at bounding box center [356, 220] width 423 height 17
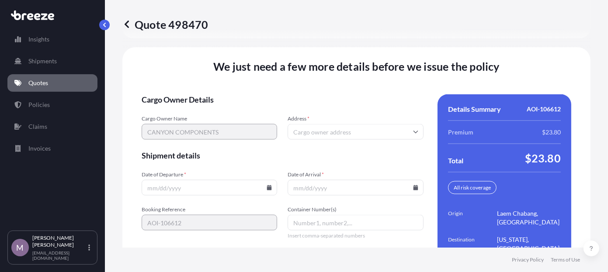
scroll to position [1250, 0]
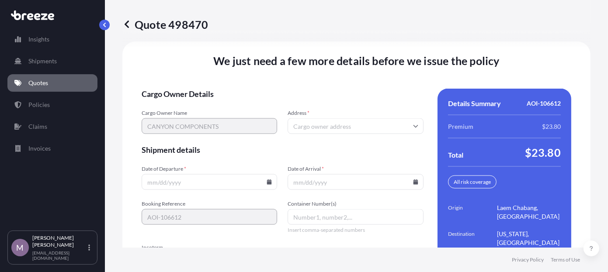
click at [206, 178] on input "Date of Departure *" at bounding box center [209, 182] width 135 height 16
type input "[DATE]"
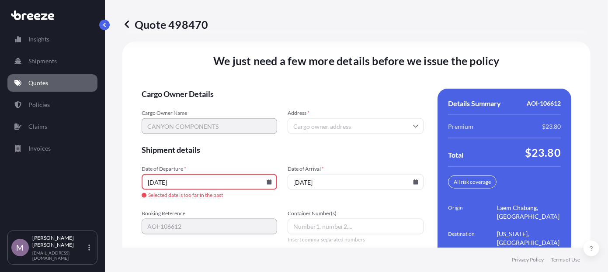
scroll to position [1251, 0]
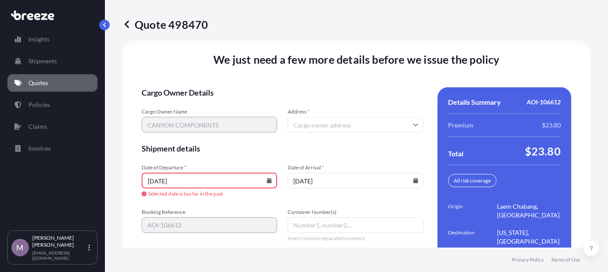
click at [281, 152] on form "Cargo Owner Details Cargo Owner Name CANYON COMPONENTS Address * Shipment detai…" at bounding box center [283, 198] width 282 height 222
click at [399, 87] on span "Cargo Owner Details" at bounding box center [283, 92] width 282 height 10
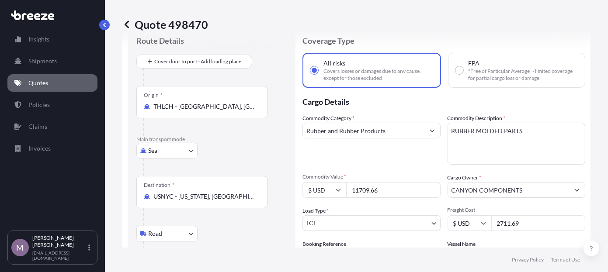
scroll to position [71, 0]
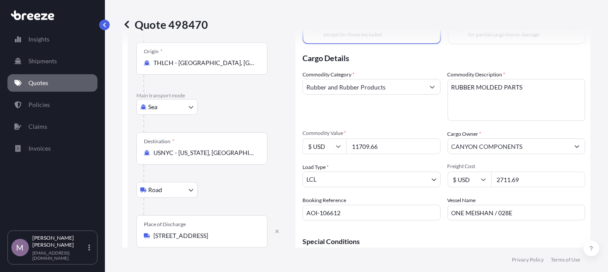
click at [280, 109] on div "Sea Sea Air Road Rail" at bounding box center [211, 107] width 150 height 16
click at [386, 108] on div "Commodity Category * Rubber and Rubber Products" at bounding box center [371, 95] width 138 height 51
click at [287, 151] on div "Route Details Cover door to port - Add loading place Place of loading Road Road…" at bounding box center [212, 139] width 168 height 313
drag, startPoint x: 198, startPoint y: 26, endPoint x: 207, endPoint y: 28, distance: 8.9
click at [207, 28] on div "Quote 498470" at bounding box center [356, 24] width 468 height 14
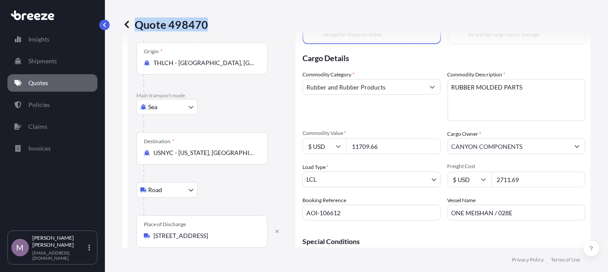
click at [206, 25] on div "Quote 498470" at bounding box center [356, 24] width 468 height 14
copy p "Quote 498470"
click at [273, 83] on div "Origin * THLCH - [GEOGRAPHIC_DATA], [GEOGRAPHIC_DATA]" at bounding box center [211, 67] width 150 height 50
click at [185, 106] on body "Insights Shipments Quotes Policies Claims Invoices M [PERSON_NAME] [EMAIL_ADDRE…" at bounding box center [304, 136] width 608 height 272
click at [225, 107] on div "Sea Sea Air Road Rail" at bounding box center [211, 107] width 150 height 16
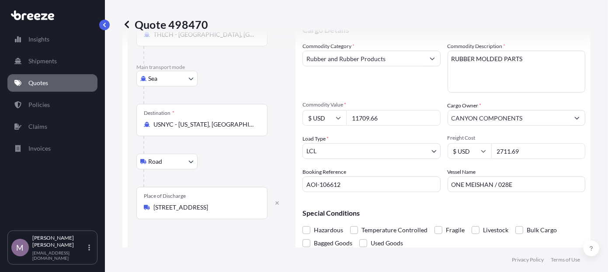
scroll to position [115, 0]
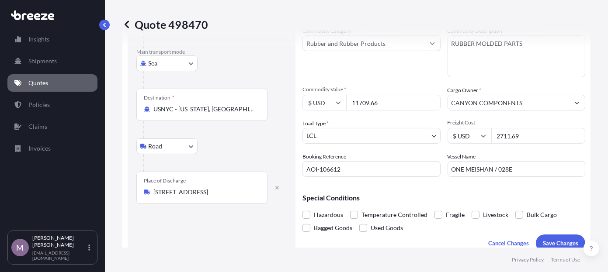
click at [290, 131] on div "Route Details Cover door to port - Add loading place Place of loading Road Road…" at bounding box center [212, 95] width 168 height 313
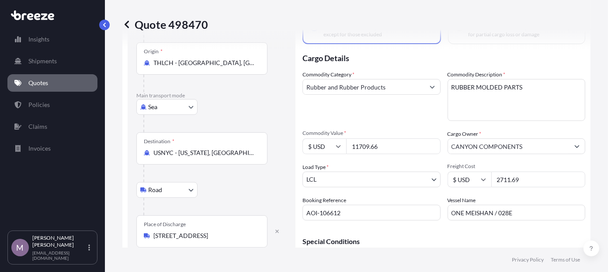
click at [418, 114] on div "Commodity Category * Rubber and Rubber Products" at bounding box center [371, 95] width 138 height 51
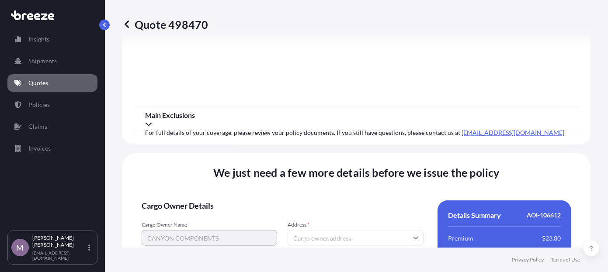
scroll to position [1223, 0]
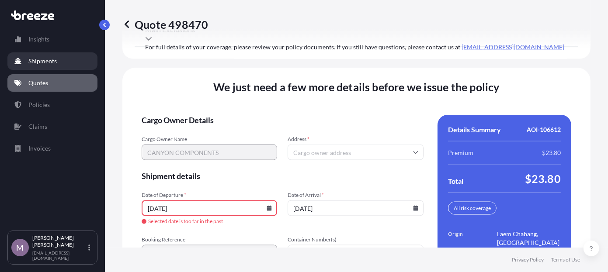
click at [60, 62] on link "Shipments" at bounding box center [52, 60] width 90 height 17
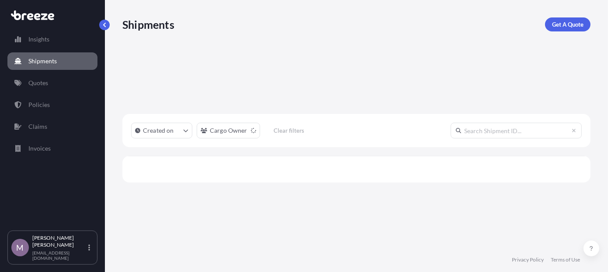
scroll to position [150, 461]
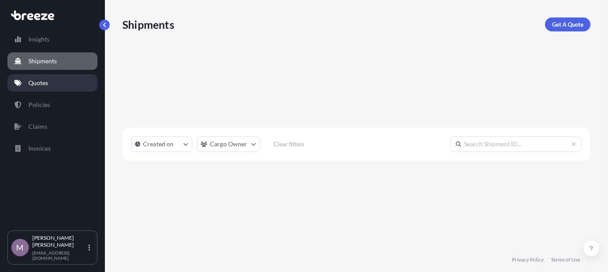
click at [63, 83] on link "Quotes" at bounding box center [52, 82] width 90 height 17
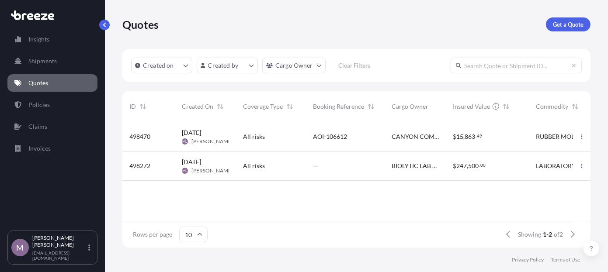
scroll to position [124, 461]
click at [311, 131] on div "AOI-106612" at bounding box center [345, 136] width 79 height 29
select select "Sea"
select select "Road"
select select "1"
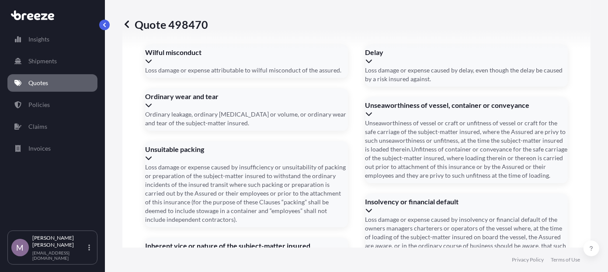
scroll to position [1250, 0]
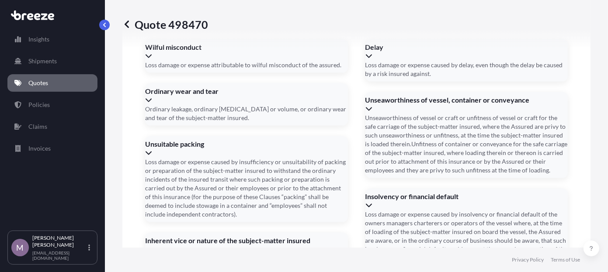
click at [56, 80] on link "Quotes" at bounding box center [52, 82] width 90 height 17
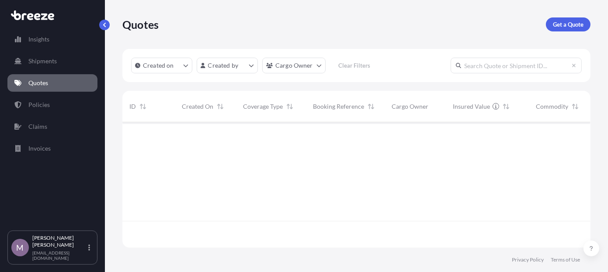
scroll to position [124, 461]
